Goal: Information Seeking & Learning: Learn about a topic

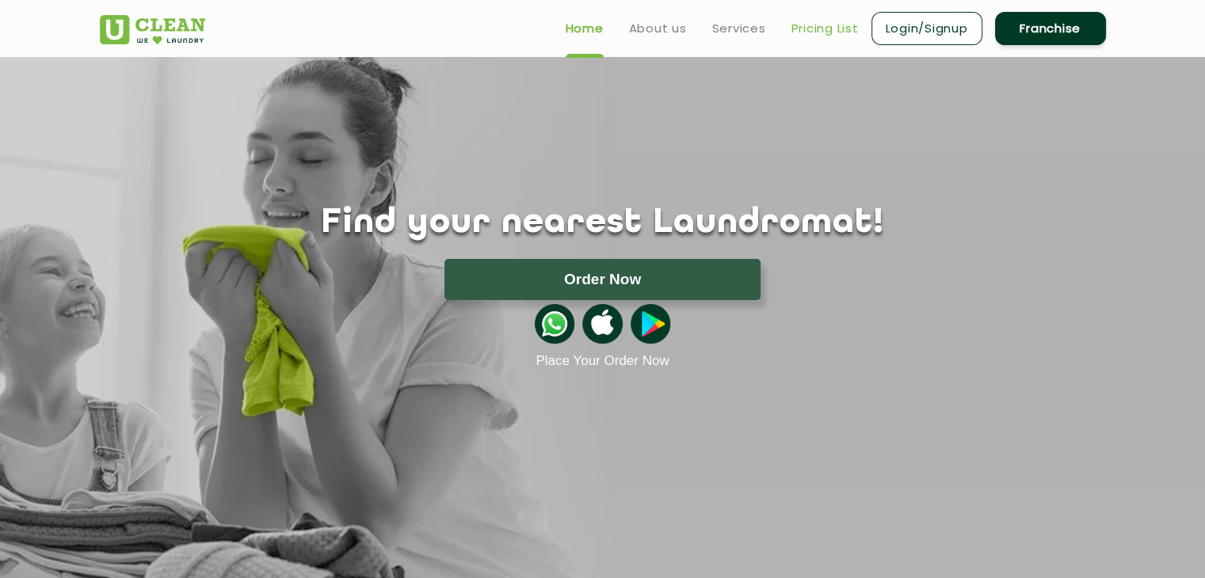
click at [817, 29] on link "Pricing List" at bounding box center [824, 28] width 67 height 19
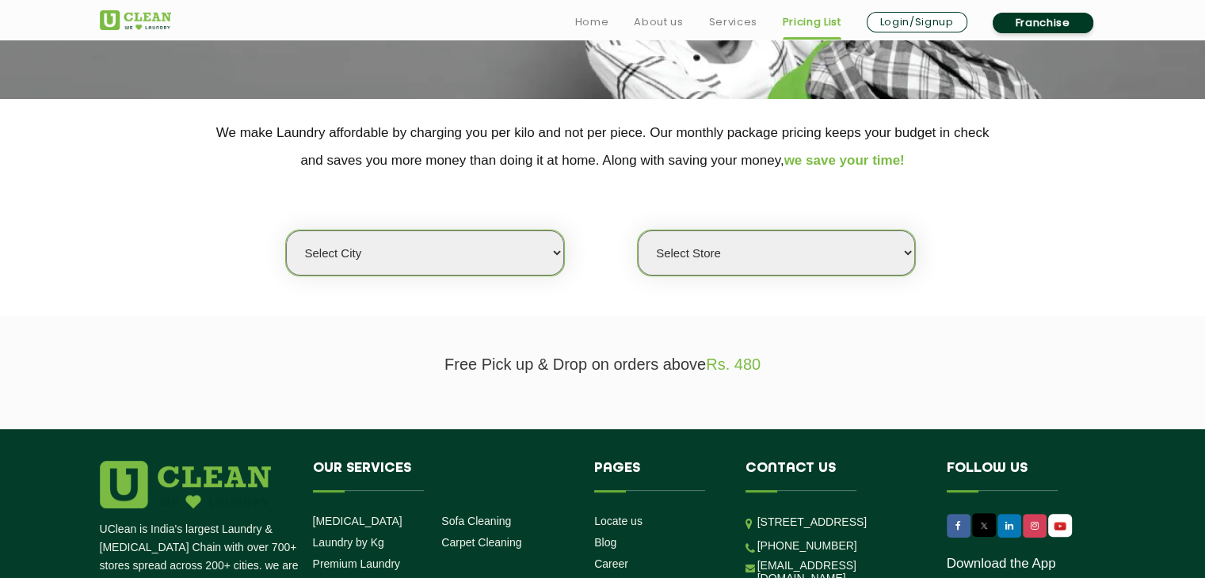
scroll to position [317, 0]
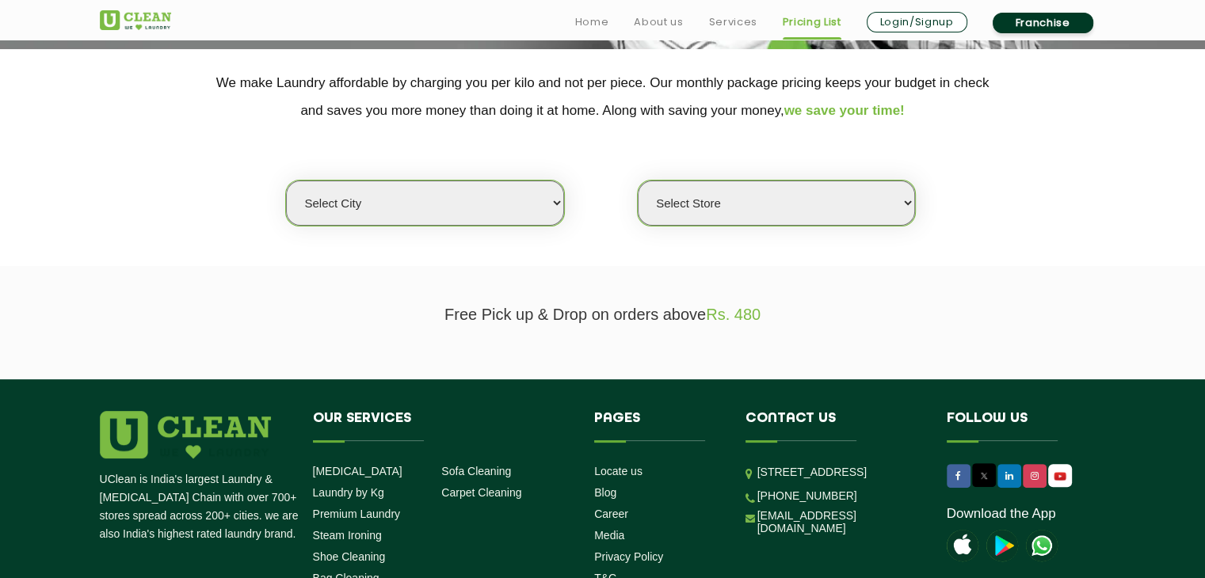
click at [521, 204] on select "Select city [GEOGRAPHIC_DATA] [GEOGRAPHIC_DATA] [GEOGRAPHIC_DATA] [GEOGRAPHIC_D…" at bounding box center [424, 203] width 277 height 45
select select "195"
click at [286, 181] on select "Select city [GEOGRAPHIC_DATA] [GEOGRAPHIC_DATA] [GEOGRAPHIC_DATA] [GEOGRAPHIC_D…" at bounding box center [424, 203] width 277 height 45
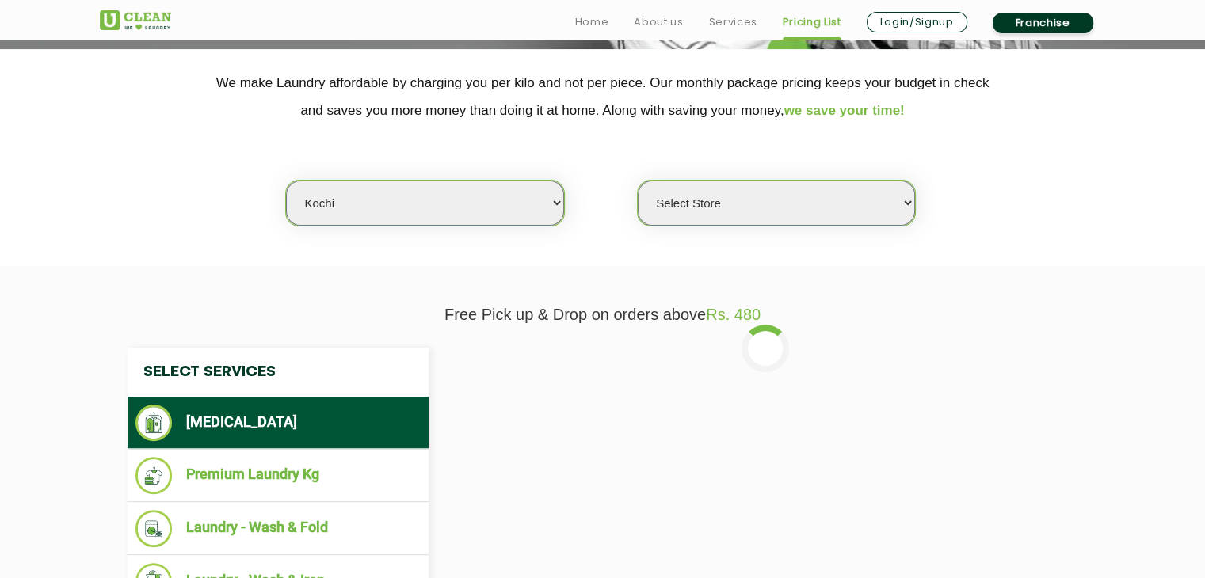
click at [753, 208] on select "Select Store [GEOGRAPHIC_DATA]" at bounding box center [776, 203] width 277 height 45
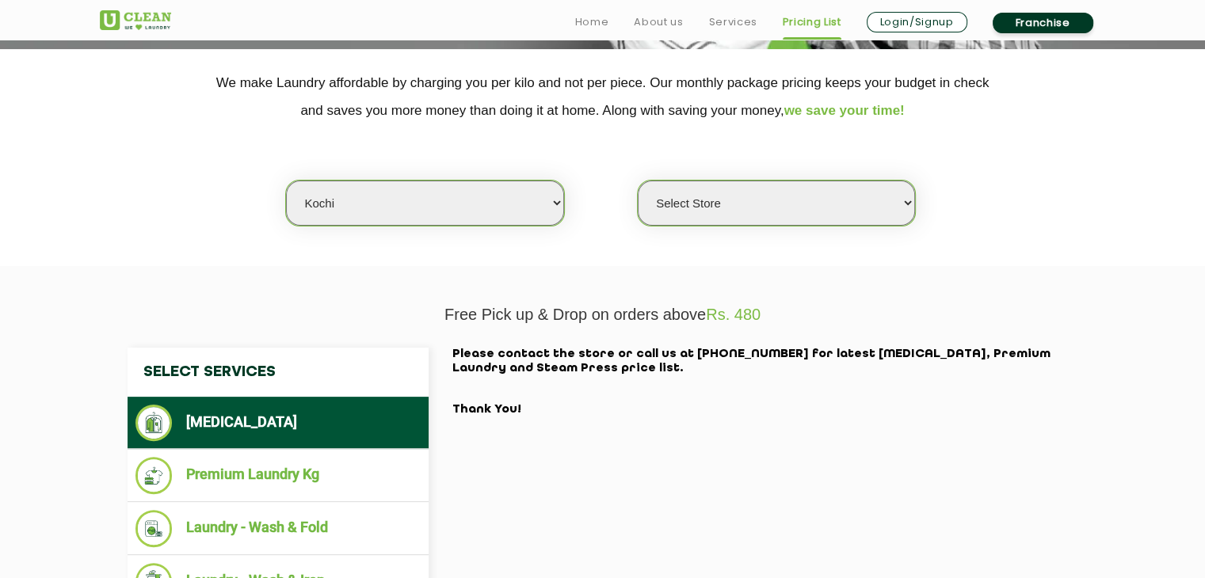
select select "593"
click at [638, 181] on select "Select Store [GEOGRAPHIC_DATA]" at bounding box center [776, 203] width 277 height 45
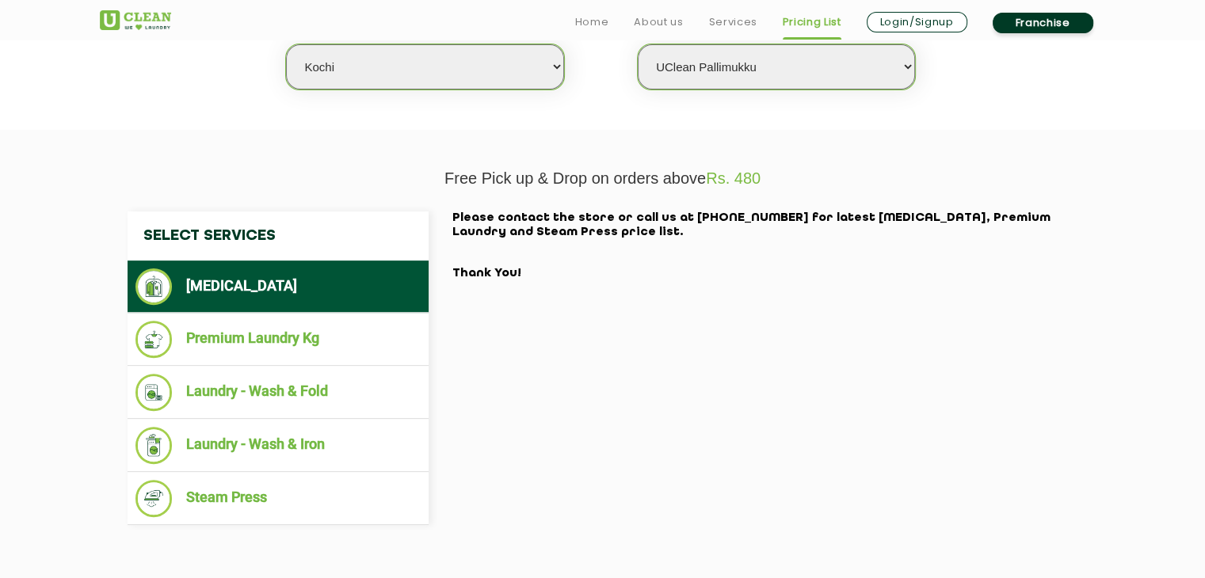
scroll to position [475, 0]
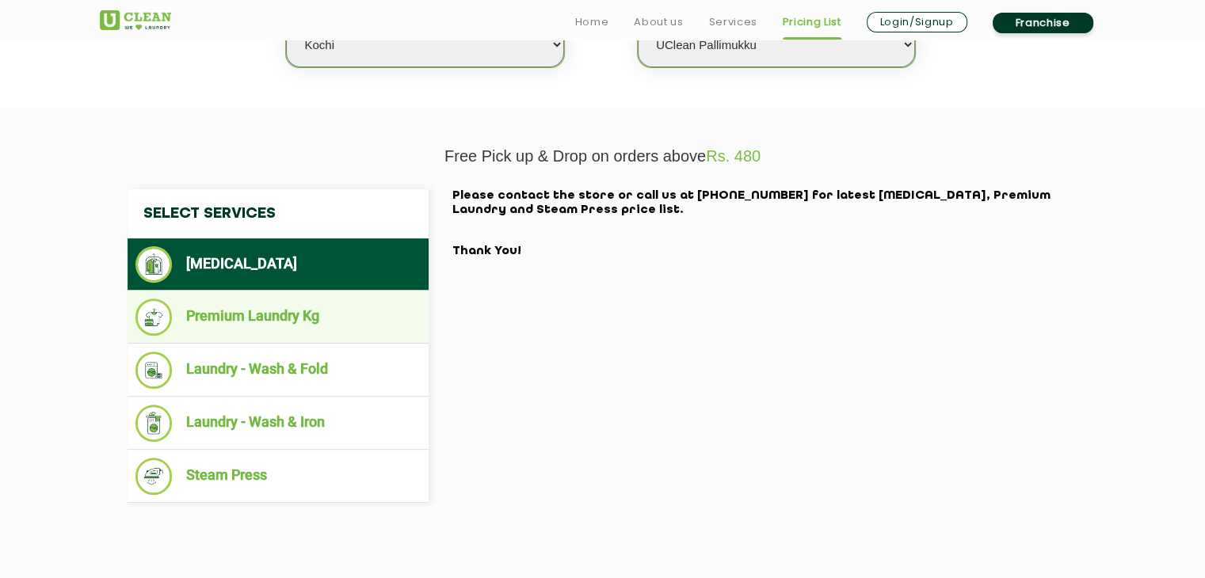
click at [250, 318] on li "Premium Laundry Kg" at bounding box center [277, 317] width 285 height 37
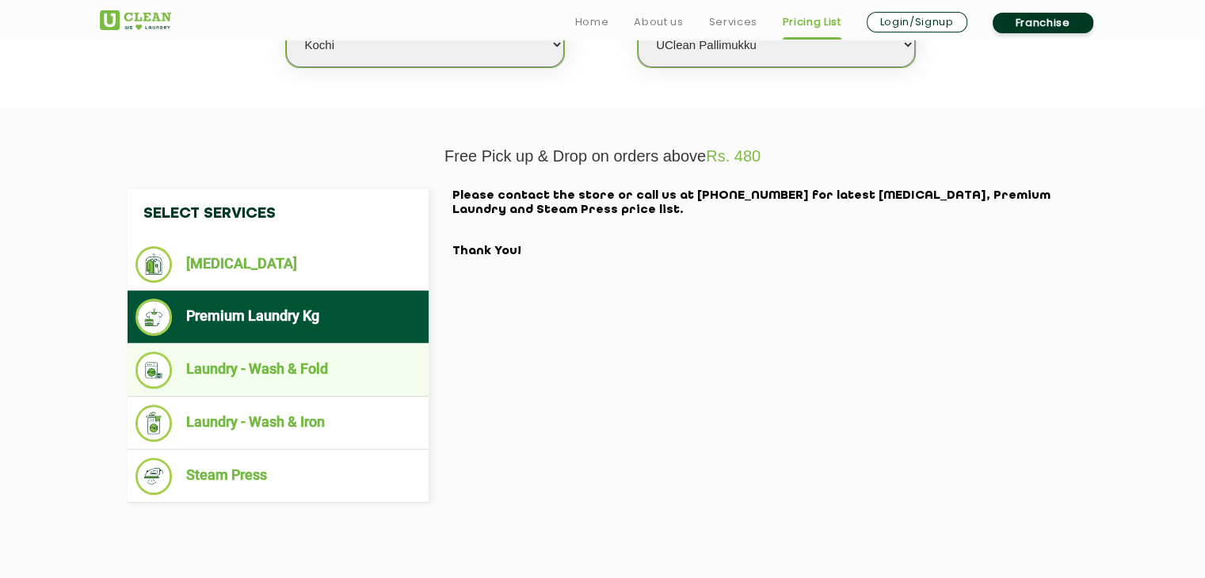
click at [263, 375] on li "Laundry - Wash & Fold" at bounding box center [277, 370] width 285 height 37
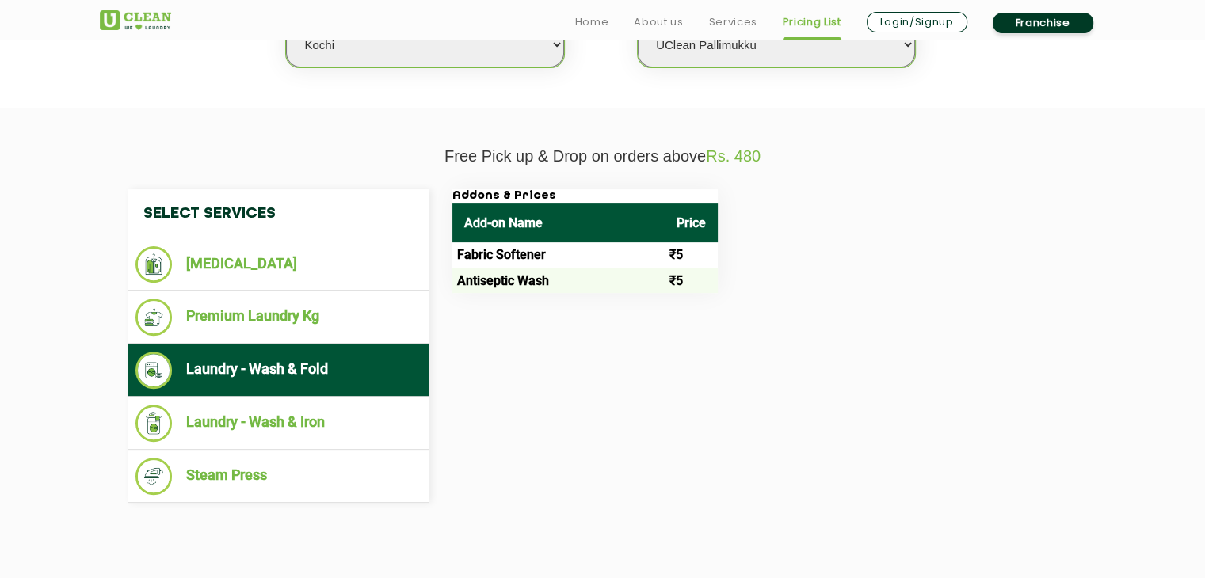
click at [527, 257] on td "Fabric Softener" at bounding box center [558, 254] width 212 height 25
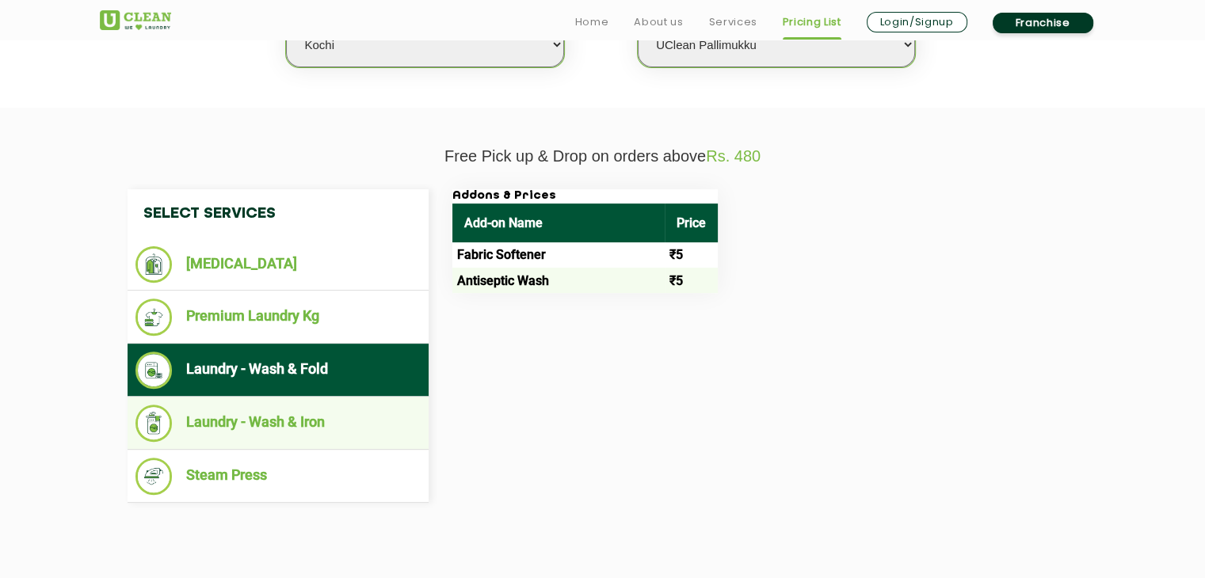
click at [307, 409] on li "Laundry - Wash & Iron" at bounding box center [277, 423] width 285 height 37
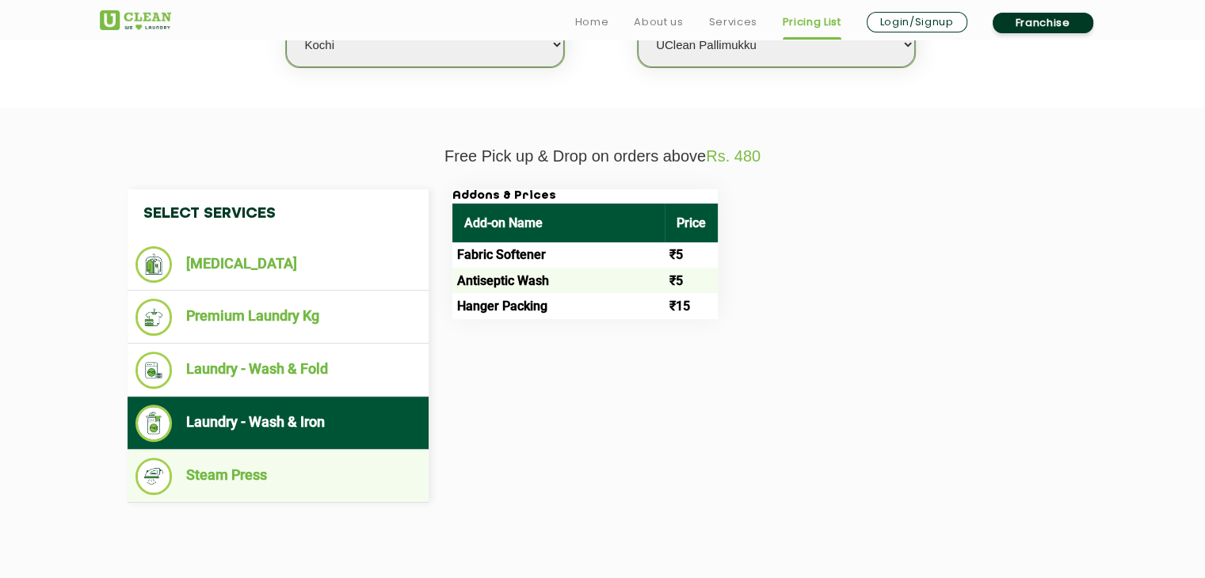
click at [274, 466] on li "Steam Press" at bounding box center [277, 476] width 285 height 37
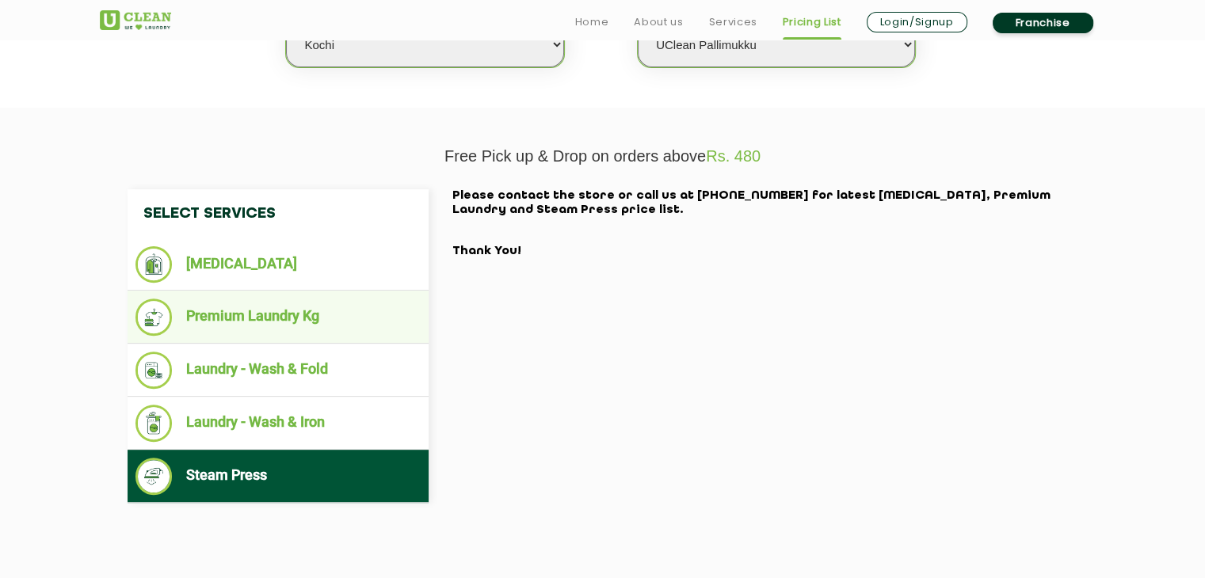
click at [324, 299] on li "Premium Laundry Kg" at bounding box center [277, 317] width 285 height 37
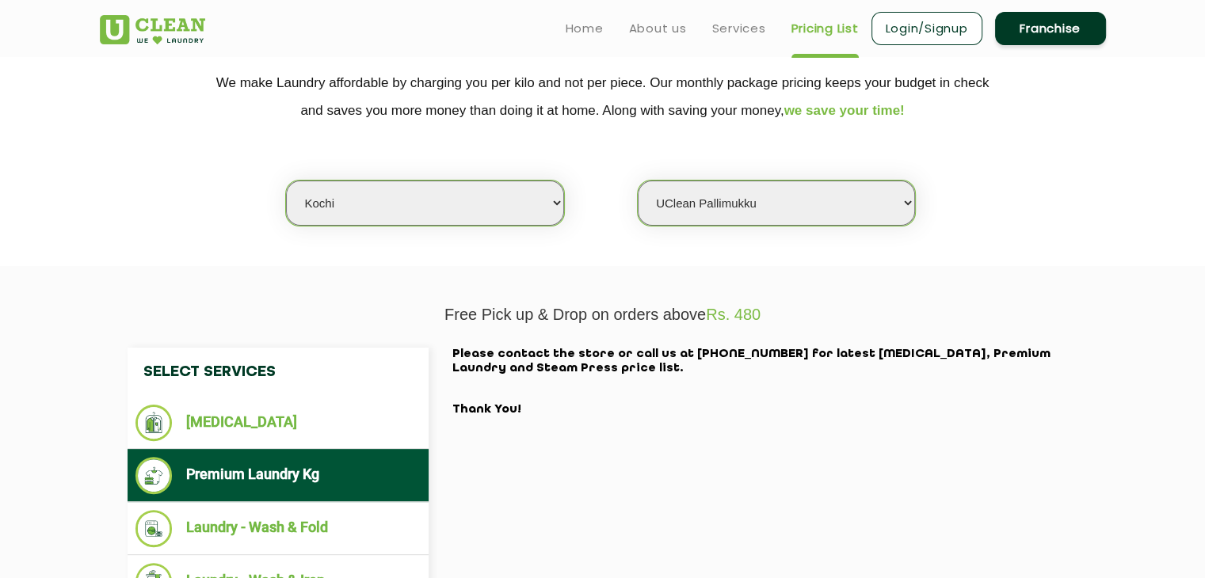
scroll to position [0, 0]
